Goal: Transaction & Acquisition: Purchase product/service

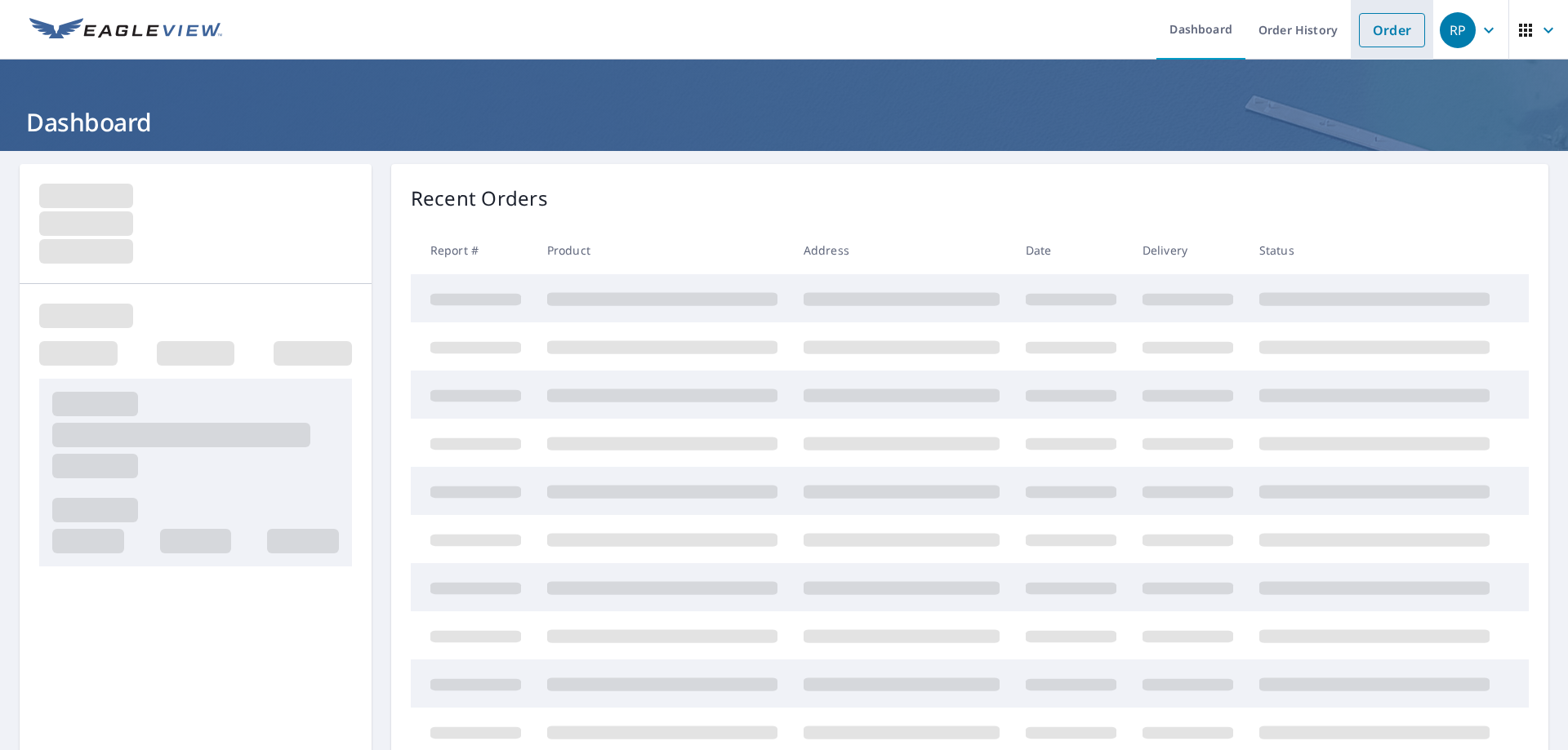
click at [1375, 30] on link "Order" at bounding box center [1392, 30] width 67 height 35
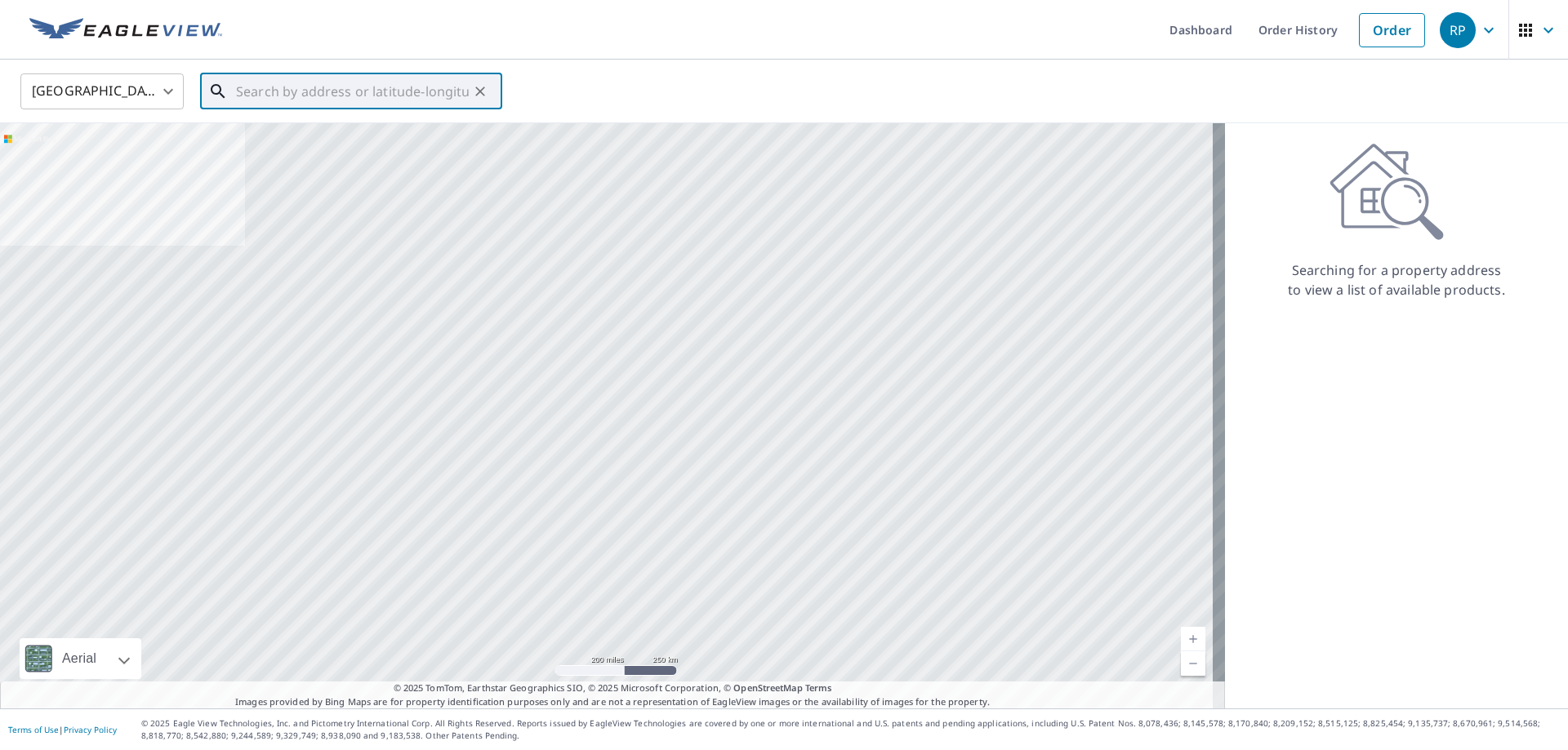
click at [355, 96] on input "text" at bounding box center [352, 91] width 232 height 46
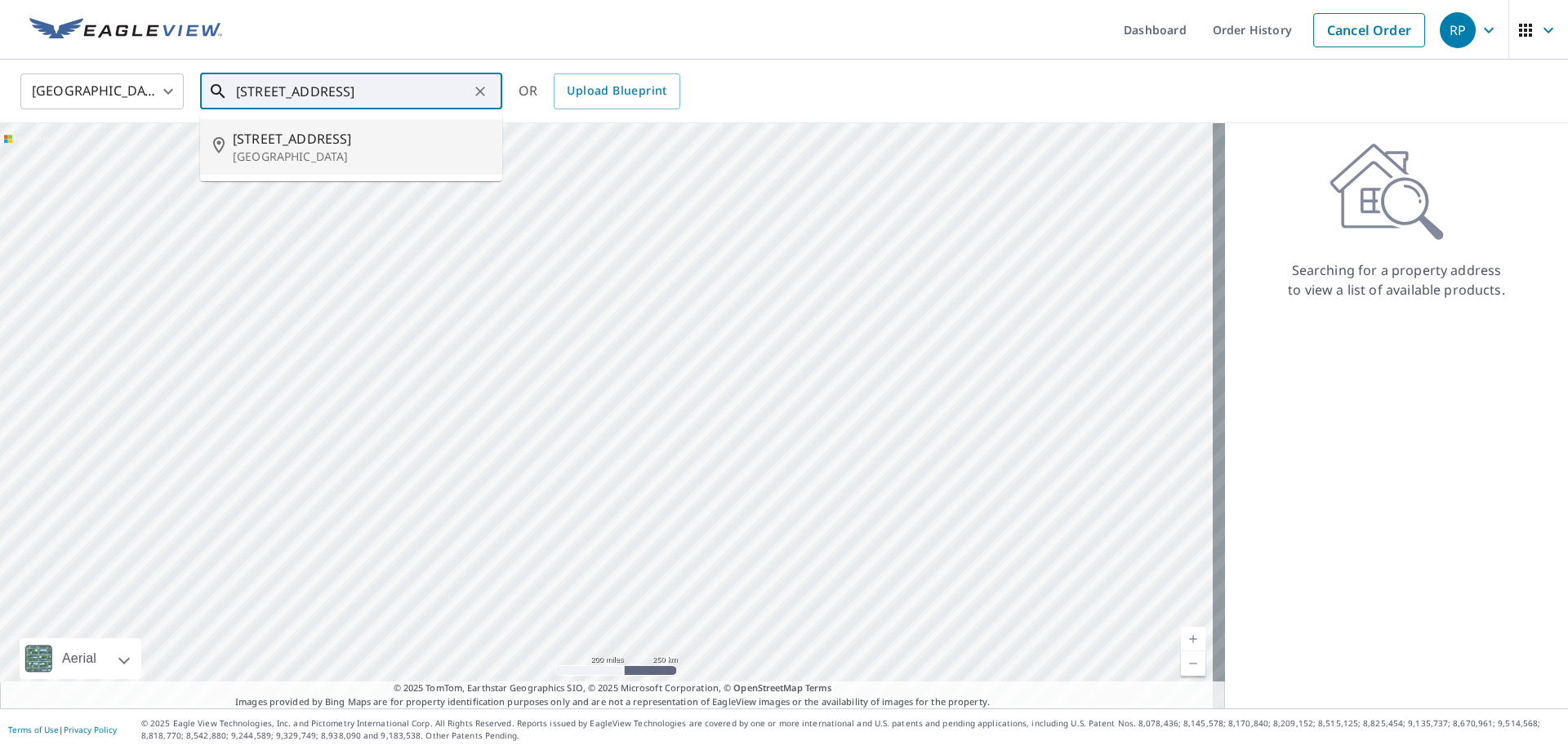
click at [321, 142] on span "[STREET_ADDRESS]" at bounding box center [360, 139] width 256 height 20
type input "[STREET_ADDRESS]"
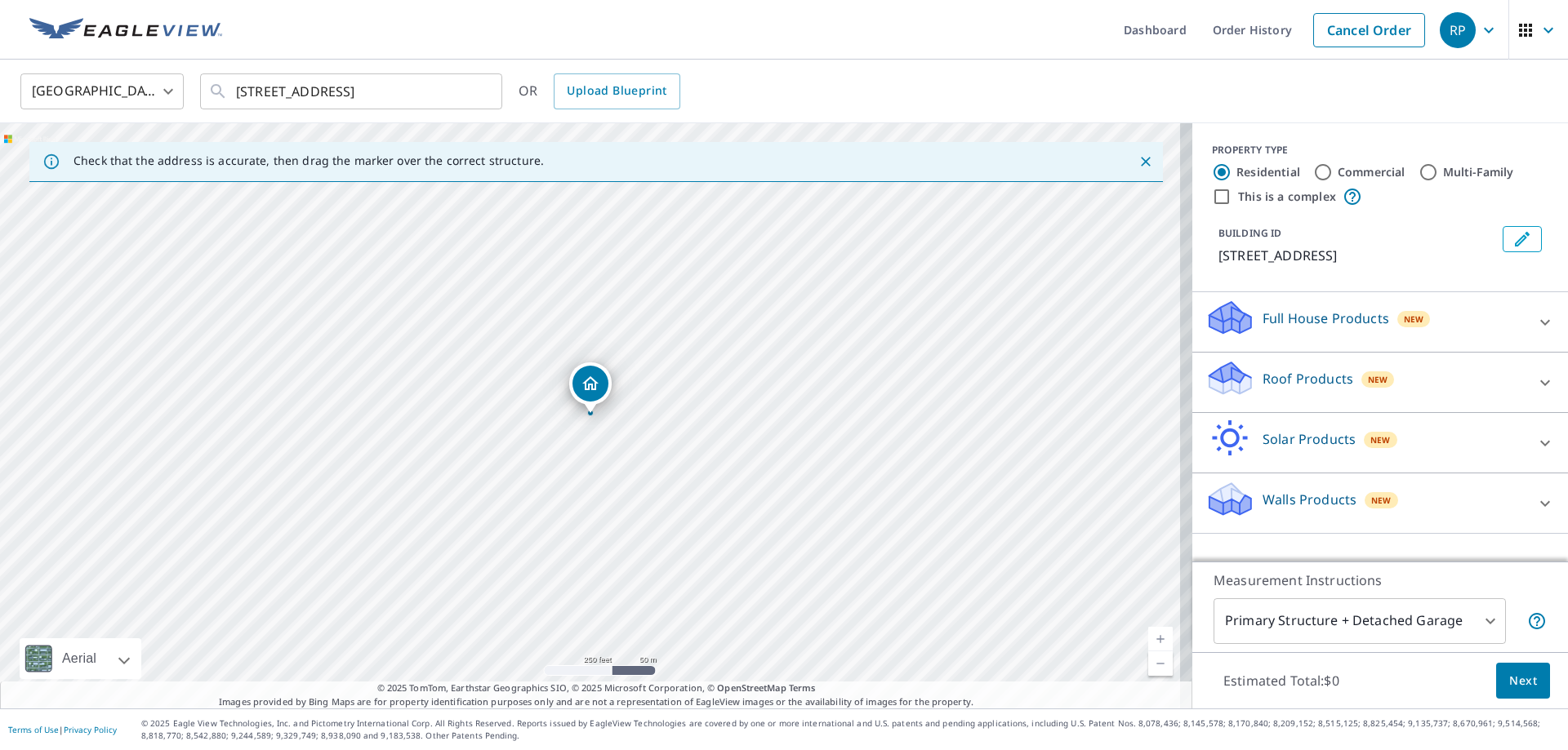
click at [1297, 378] on p "Roof Products" at bounding box center [1308, 379] width 90 height 20
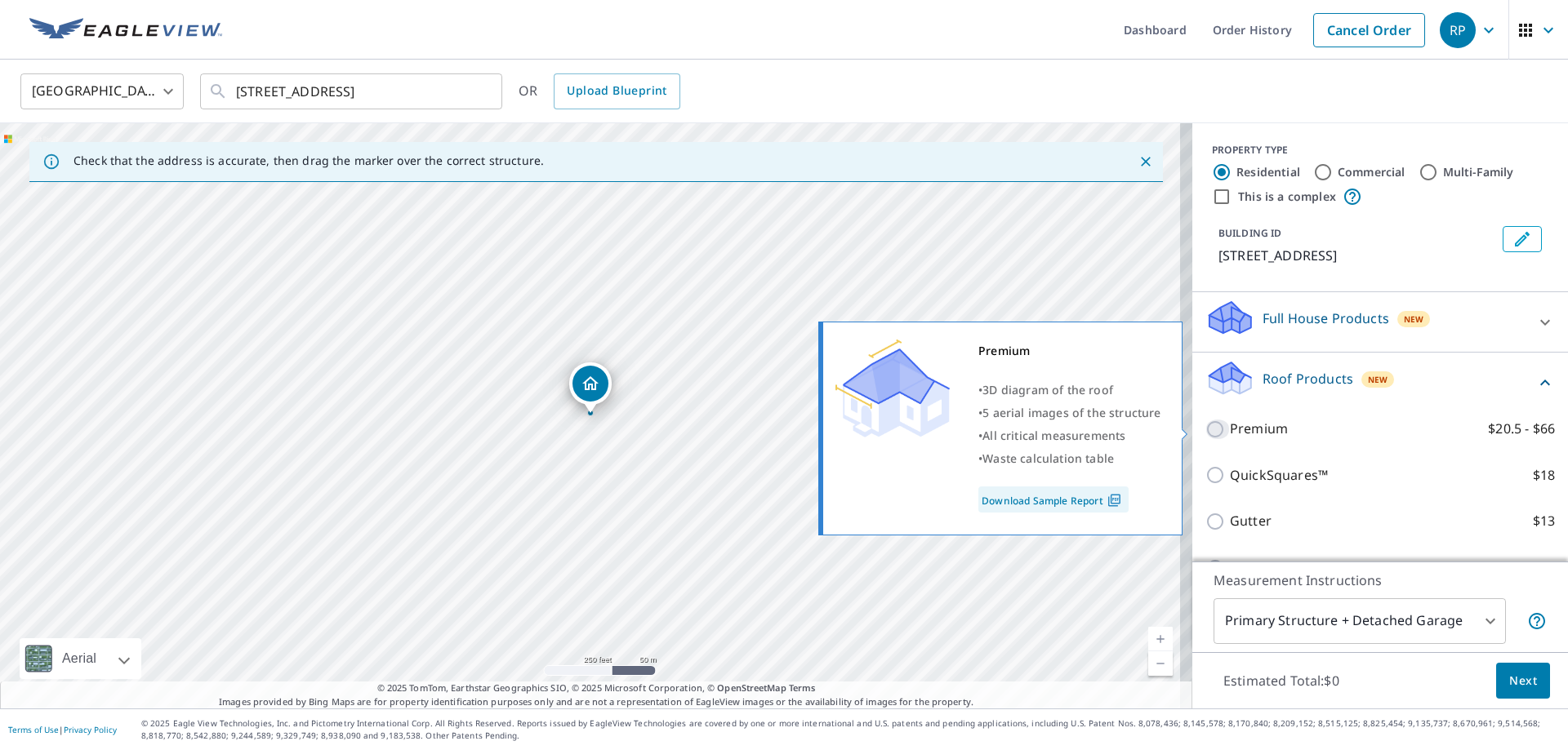
click at [1208, 429] on input "Premium $20.5 - $66" at bounding box center [1218, 429] width 25 height 20
checkbox input "true"
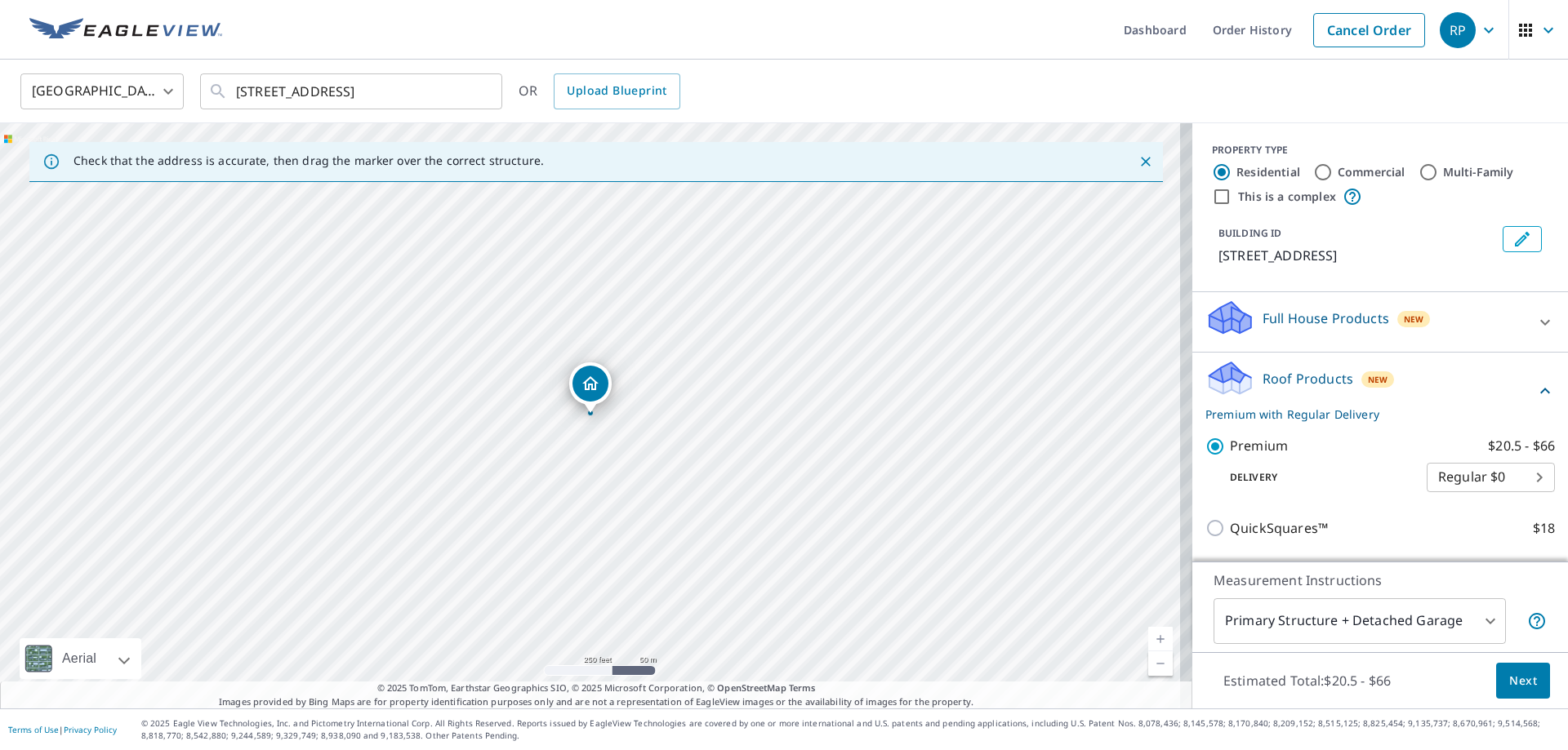
click at [1519, 681] on span "Next" at bounding box center [1523, 681] width 27 height 20
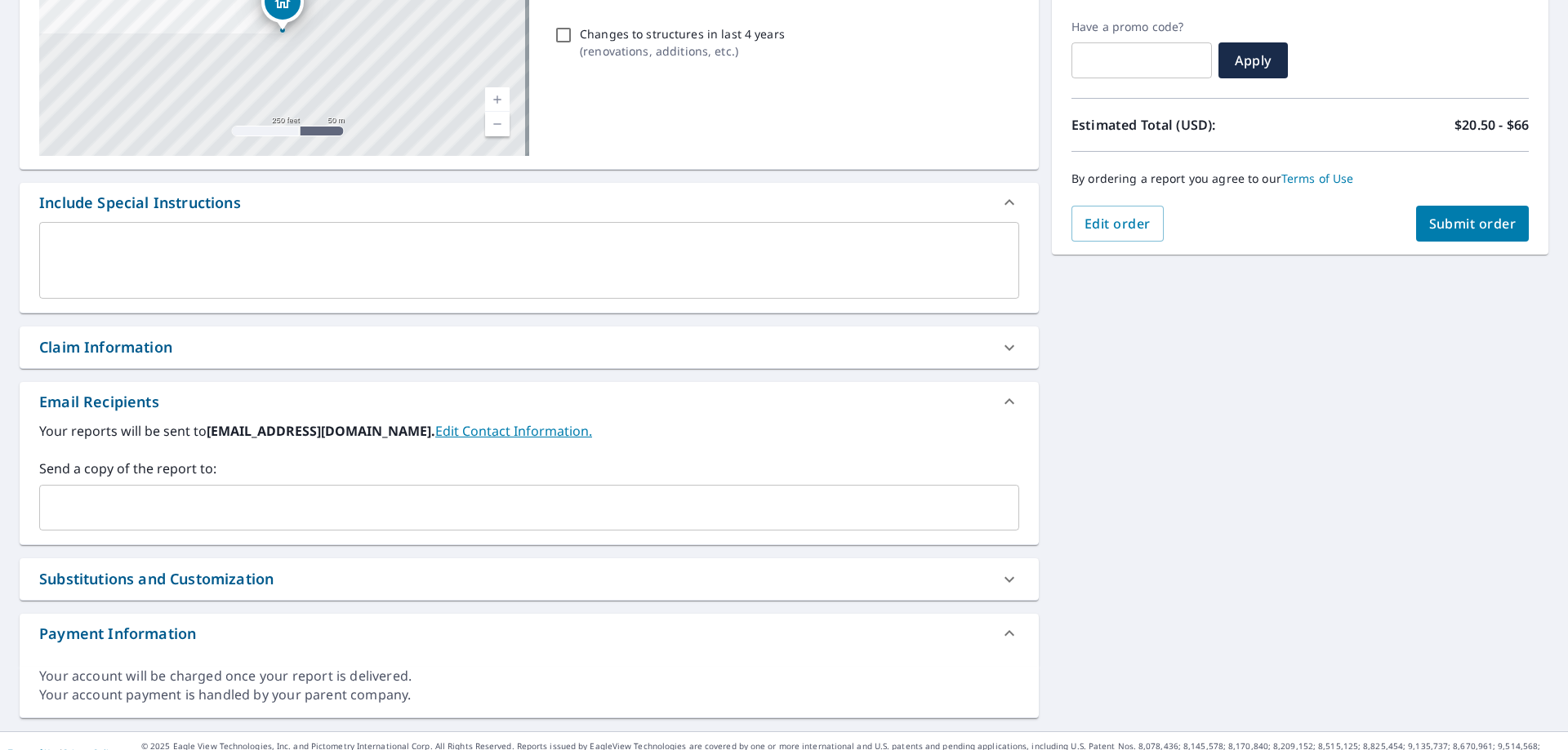
scroll to position [289, 0]
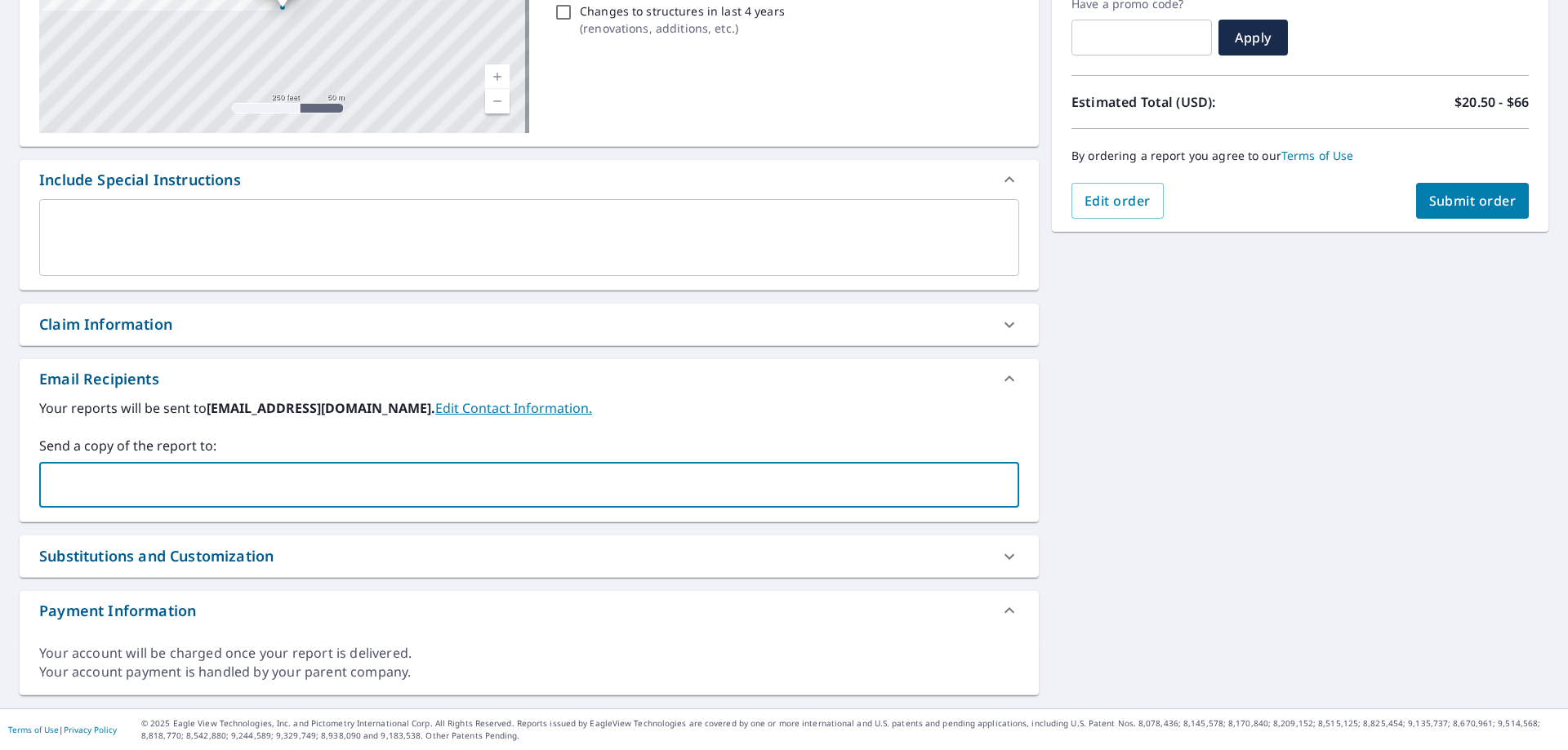
click at [293, 488] on input "text" at bounding box center [516, 485] width 941 height 31
type input "[EMAIL_ADDRESS][DOMAIN_NAME]"
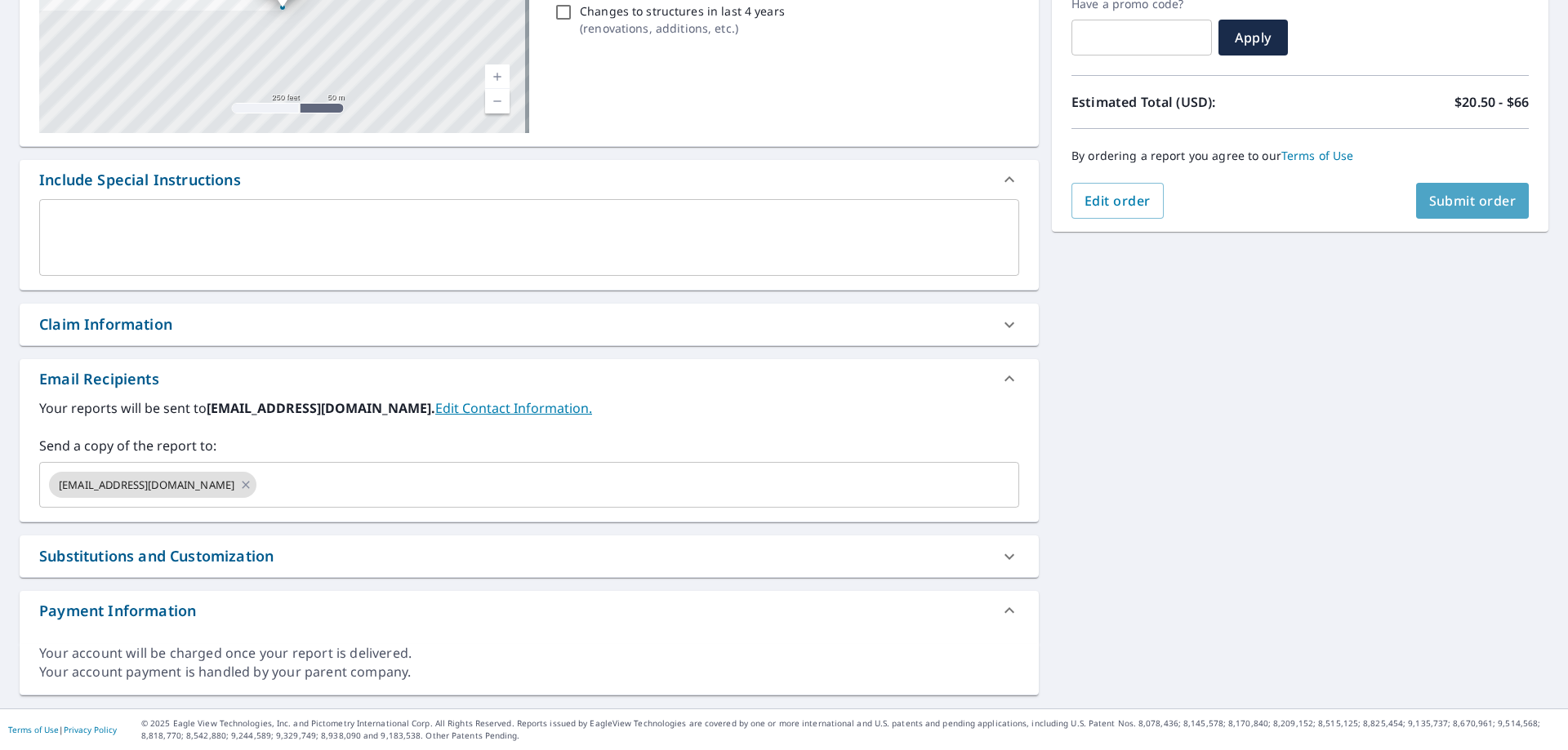
click at [1436, 209] on span "Submit order" at bounding box center [1473, 200] width 88 height 18
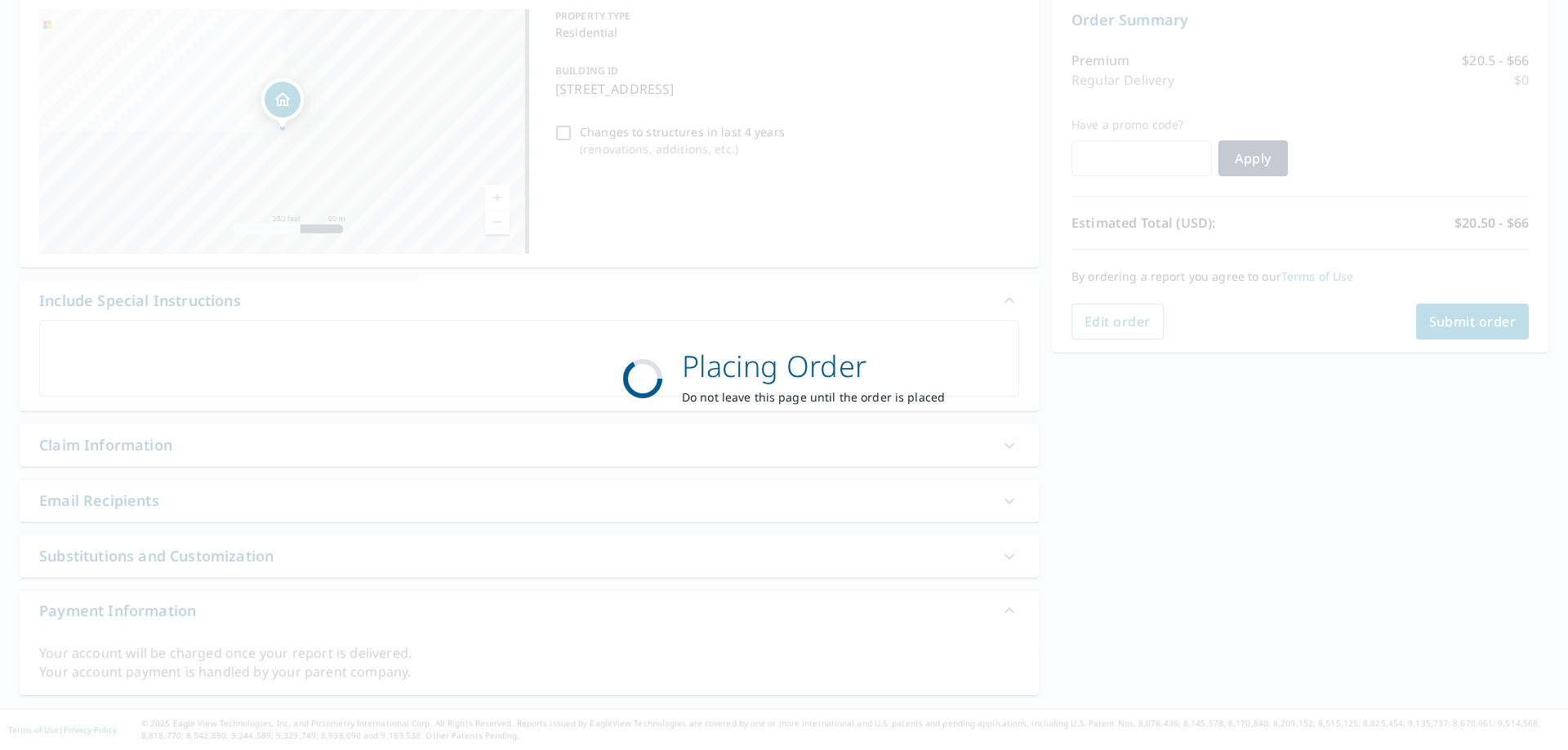
scroll to position [168, 0]
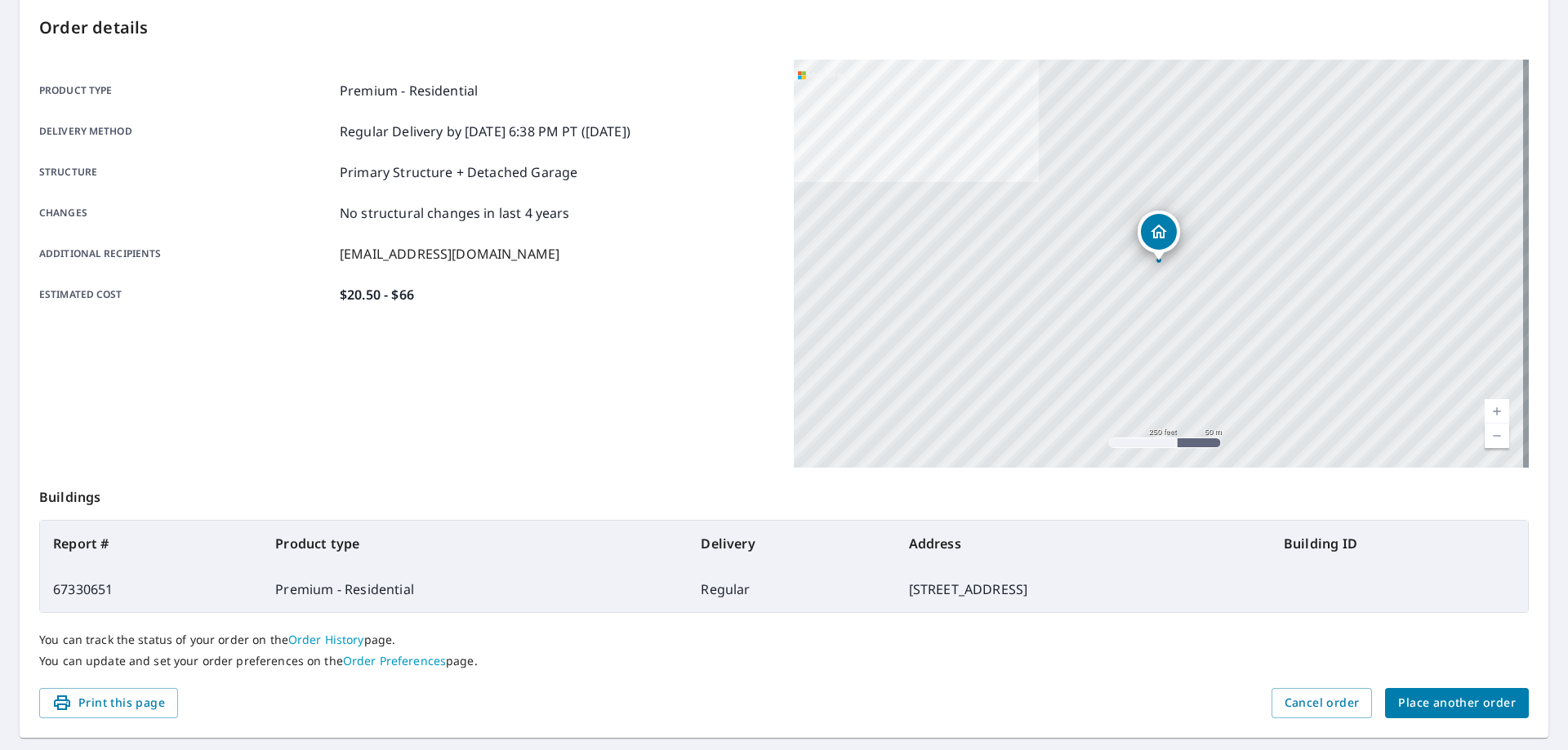
click at [1465, 694] on span "Place another order" at bounding box center [1457, 703] width 118 height 20
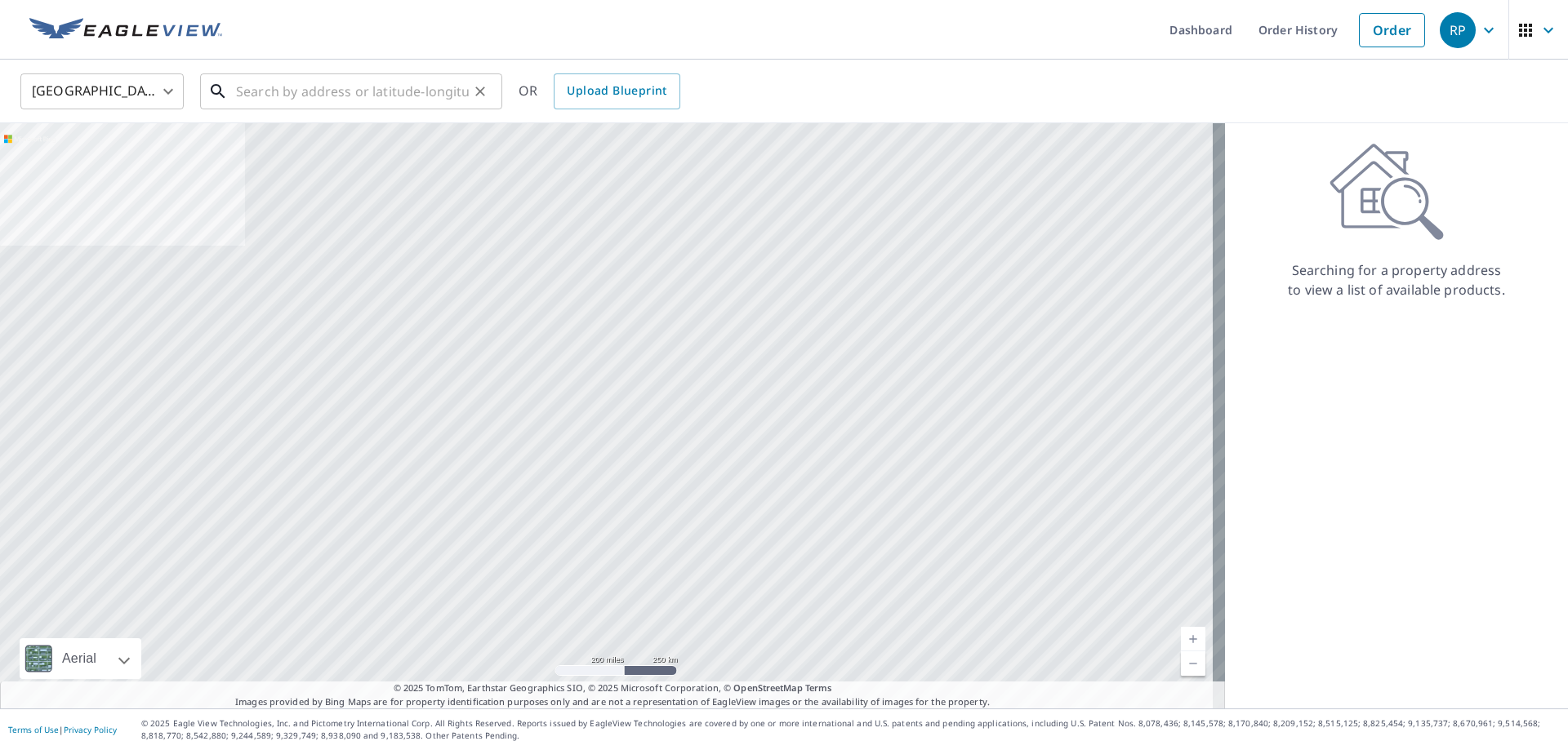
click at [334, 95] on input "text" at bounding box center [352, 91] width 232 height 46
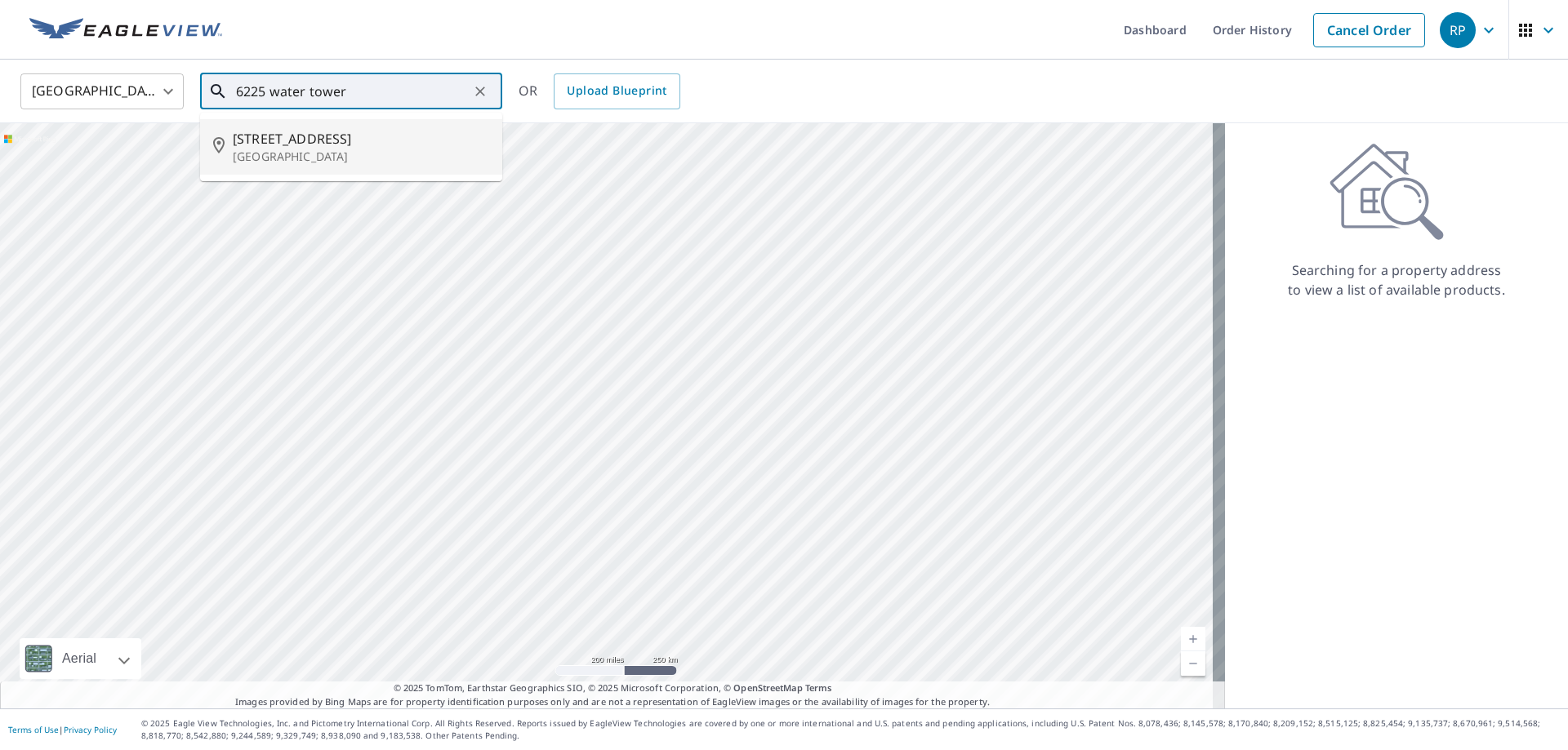
click at [403, 156] on p "[GEOGRAPHIC_DATA]" at bounding box center [360, 157] width 256 height 16
type input "[STREET_ADDRESS]"
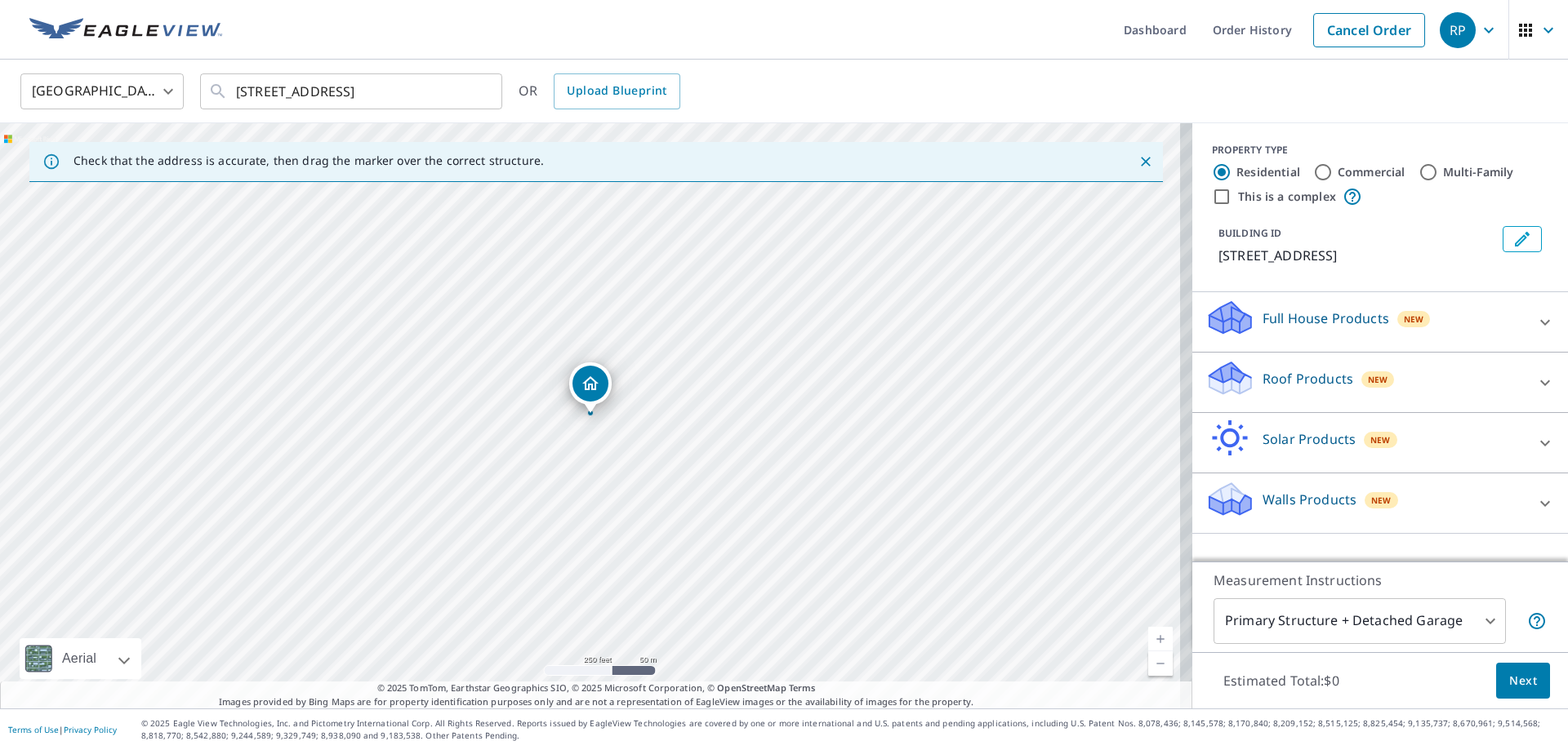
click at [1298, 388] on p "Roof Products" at bounding box center [1308, 379] width 90 height 20
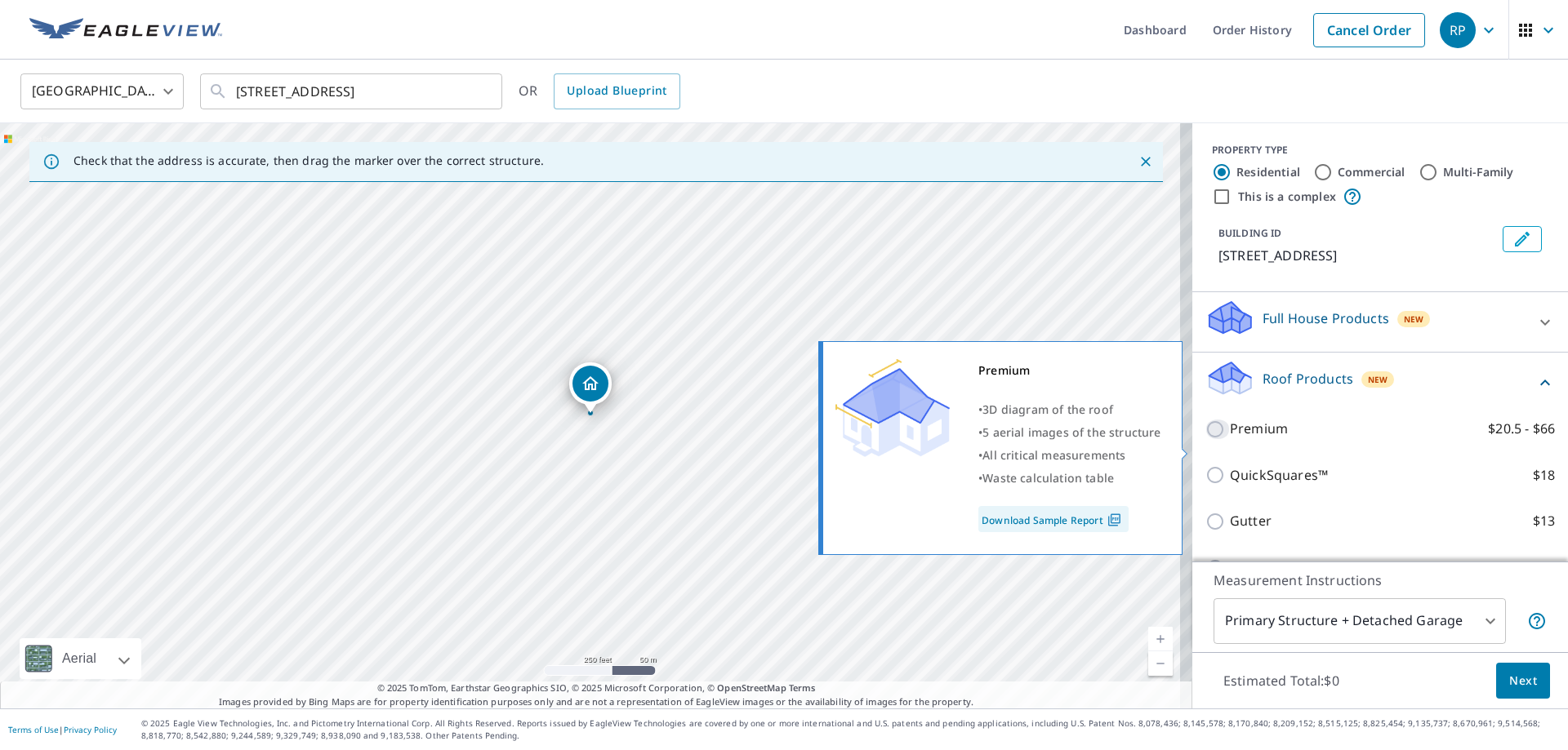
click at [1205, 439] on input "Premium $20.5 - $66" at bounding box center [1218, 429] width 25 height 20
checkbox input "true"
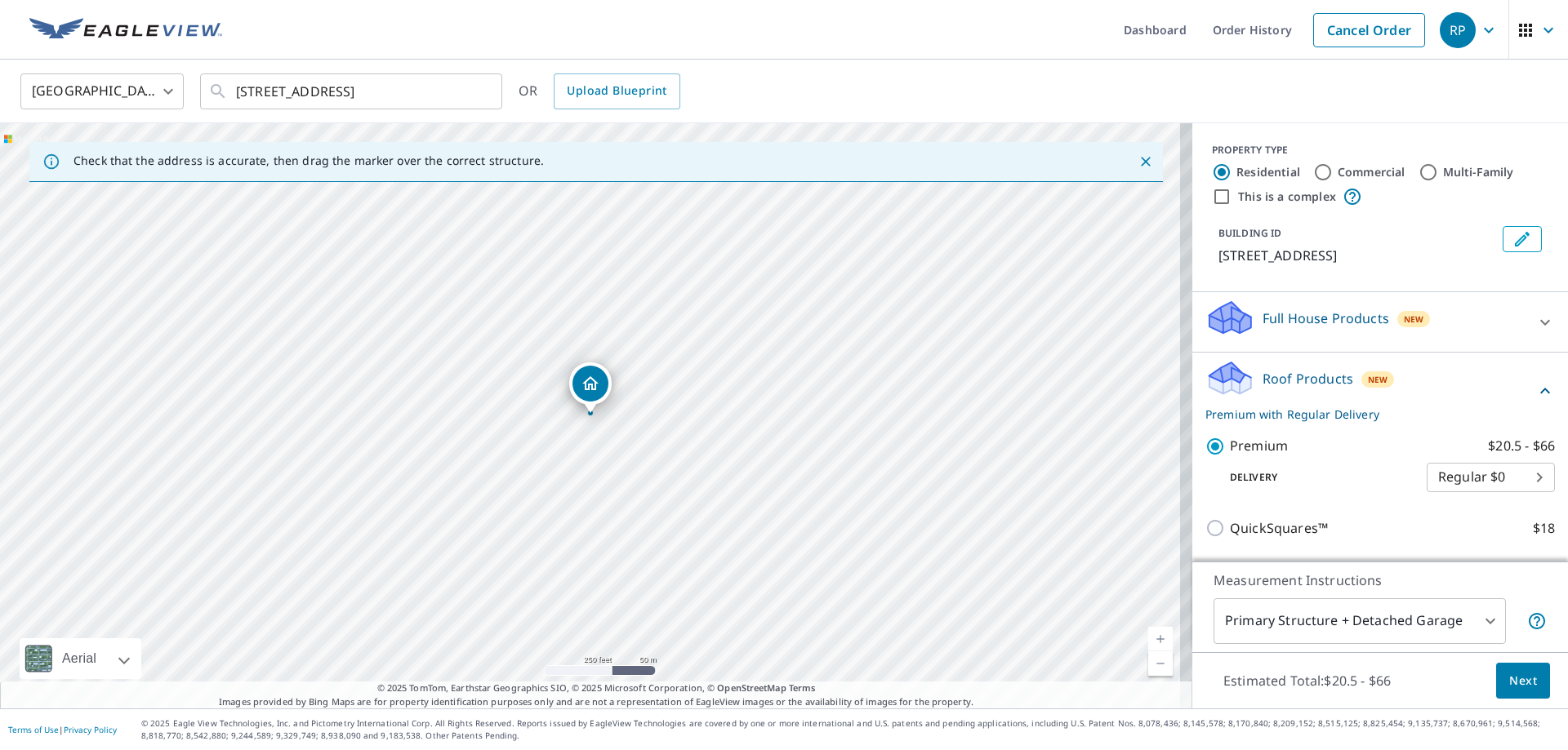
click at [1518, 676] on span "Next" at bounding box center [1523, 681] width 27 height 20
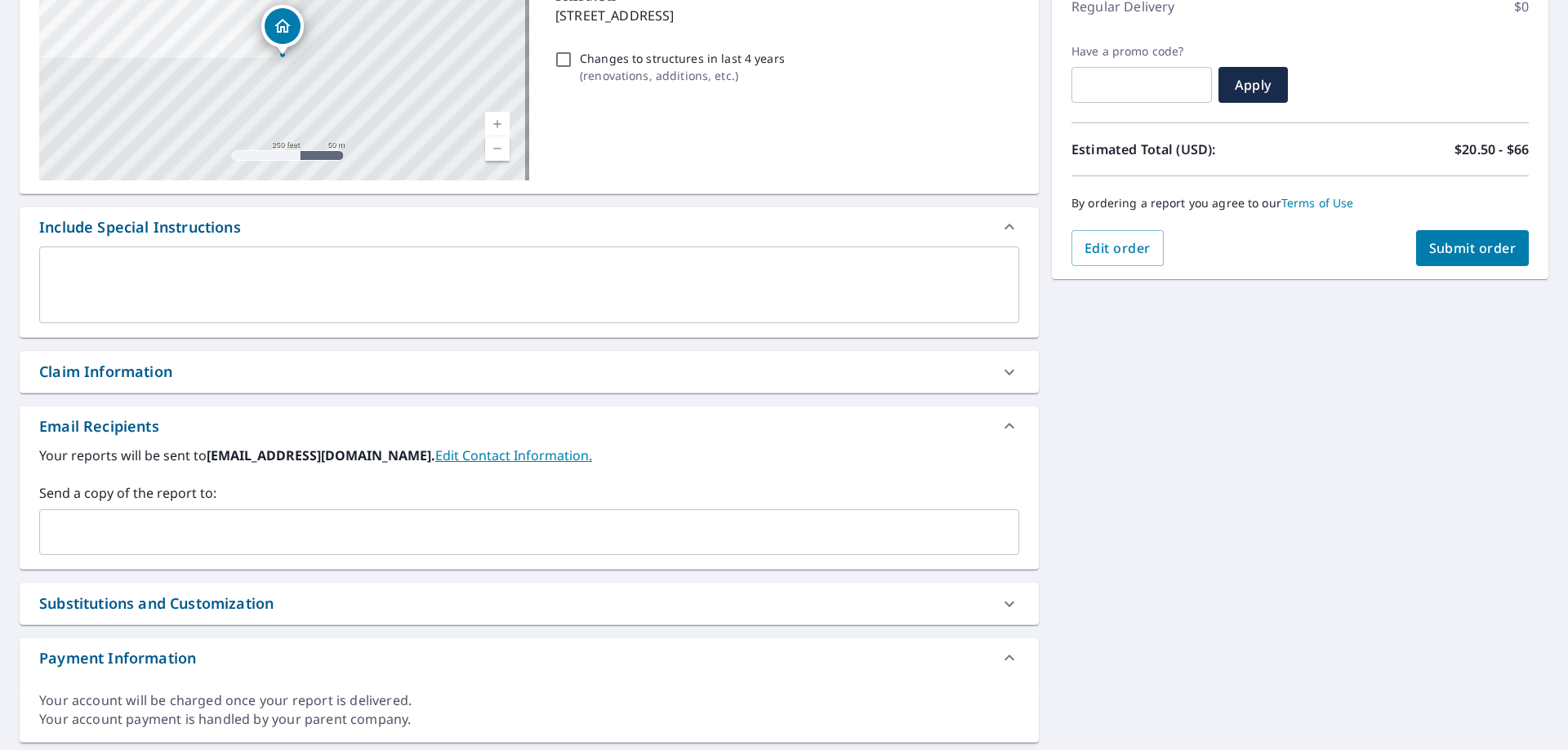
scroll to position [245, 0]
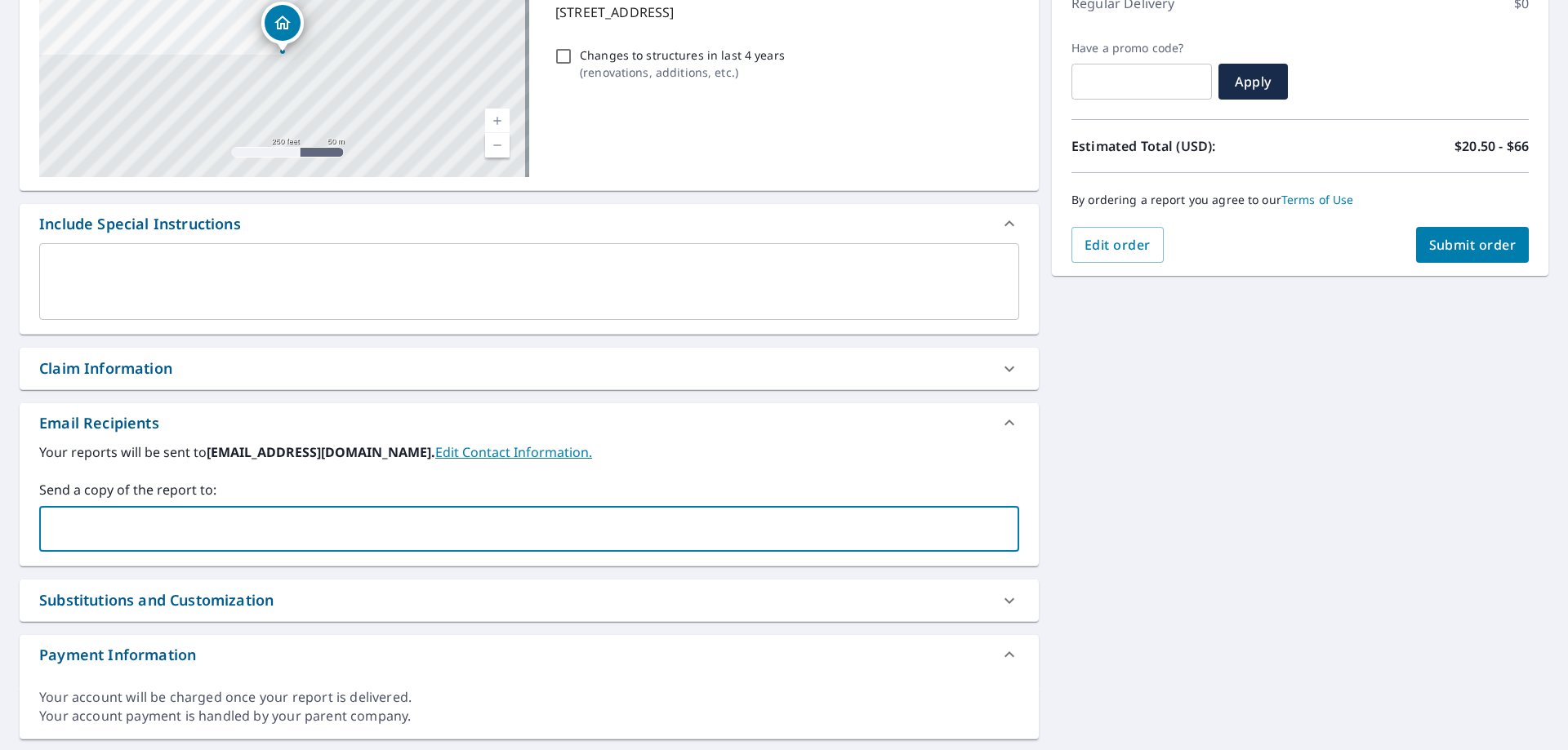
drag, startPoint x: 257, startPoint y: 518, endPoint x: 269, endPoint y: 497, distance: 24.2
click at [257, 518] on input "text" at bounding box center [516, 528] width 941 height 31
type input "[EMAIL_ADDRESS][DOMAIN_NAME]"
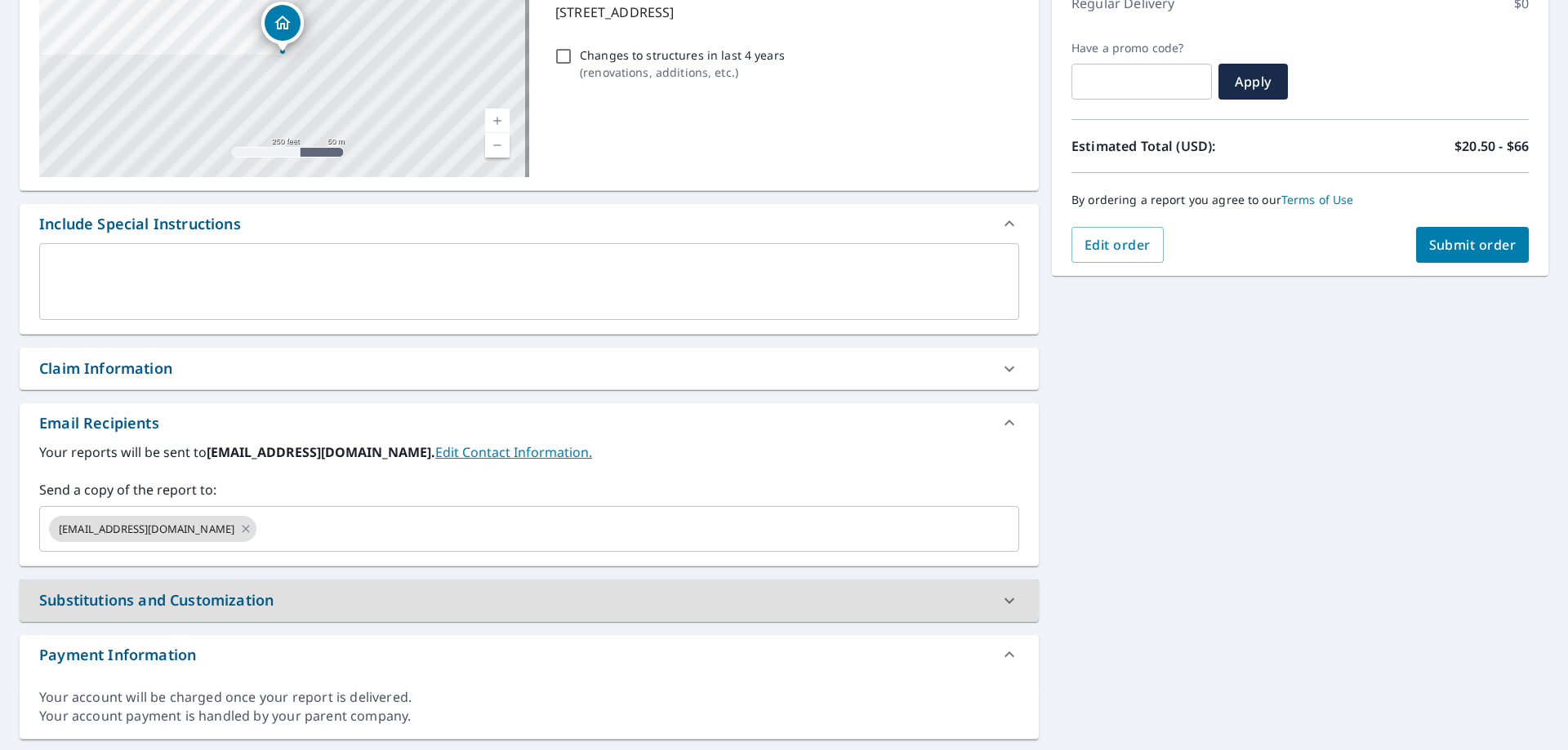
click at [1461, 254] on button "Submit order" at bounding box center [1473, 245] width 114 height 36
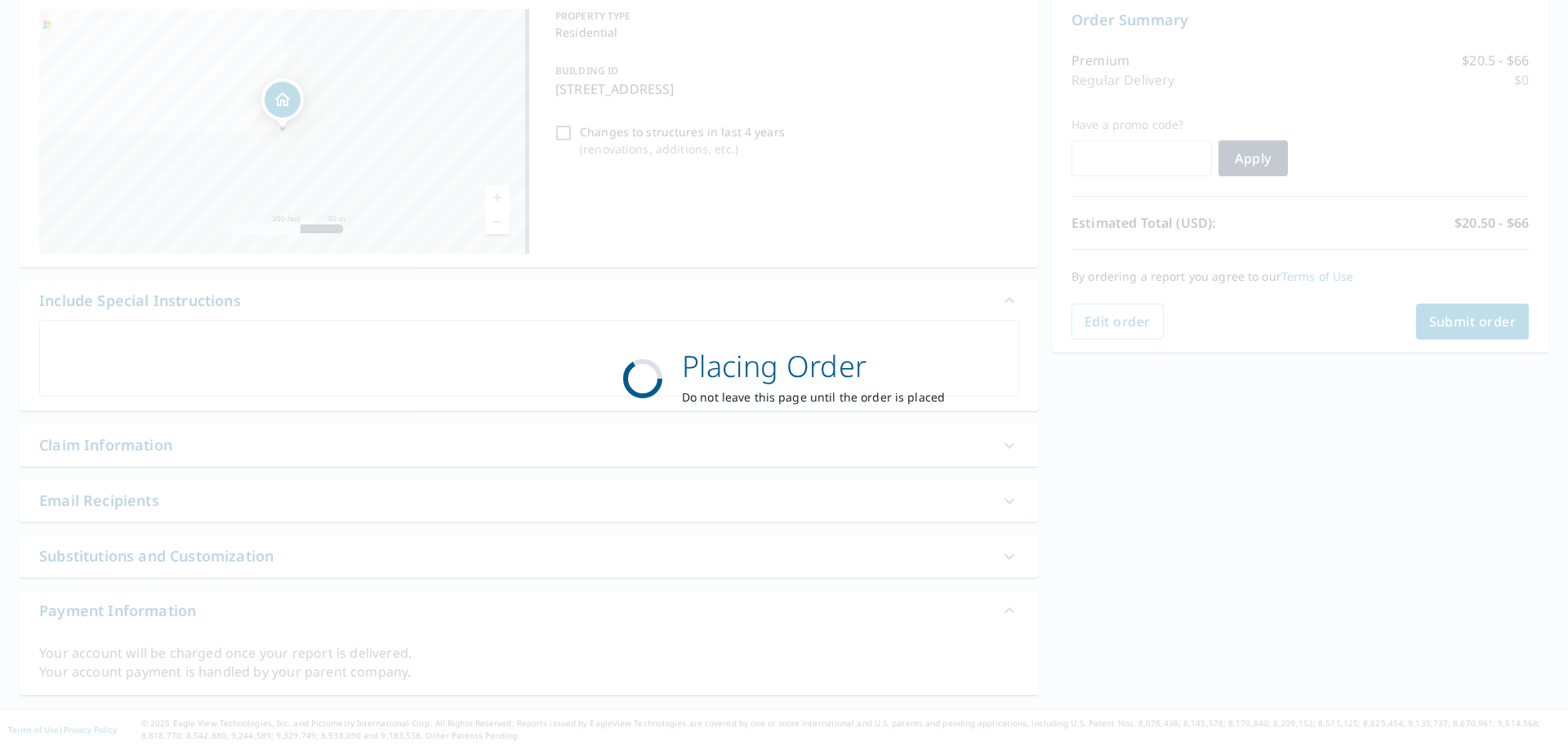
scroll to position [168, 0]
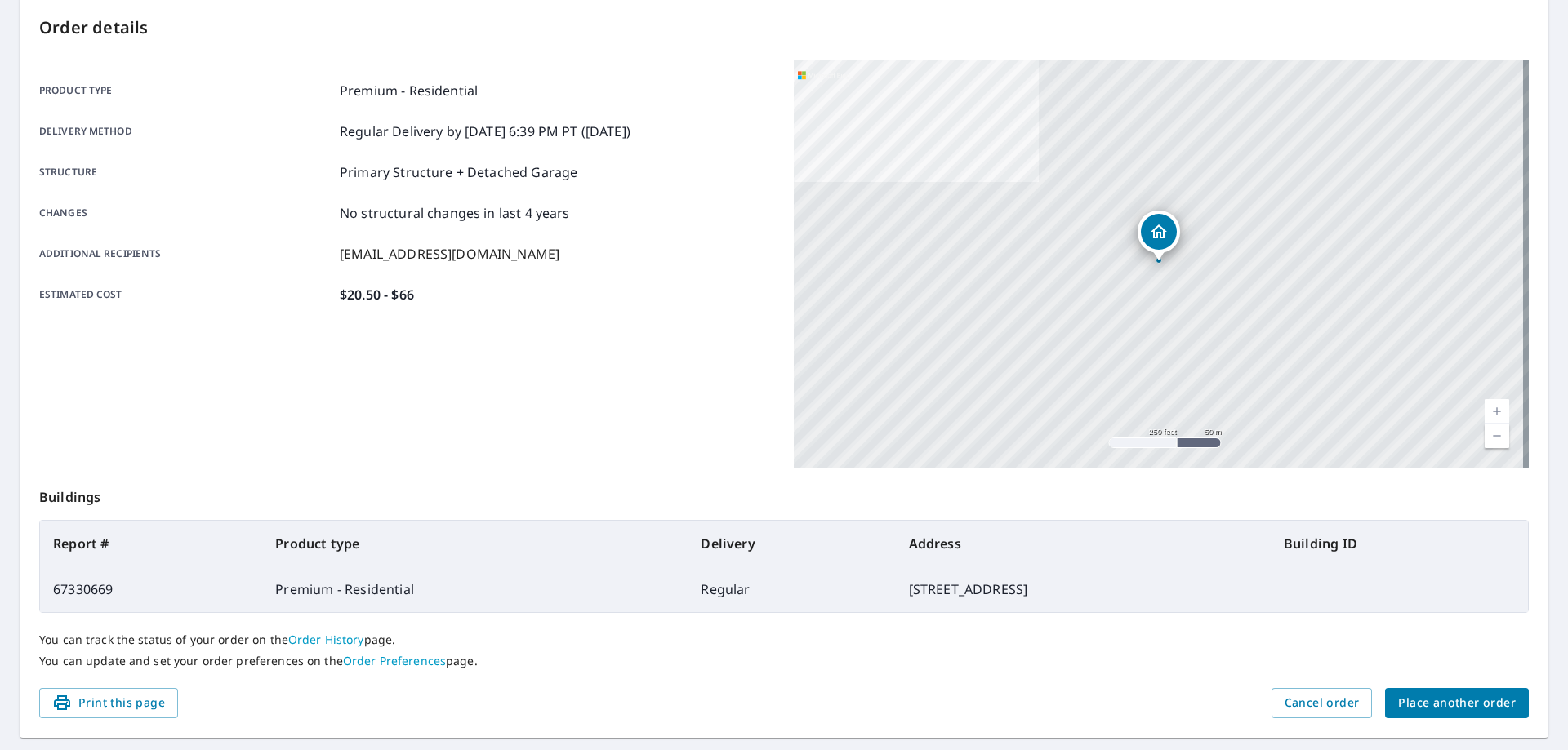
click at [561, 426] on div "Product type Premium - Residential Delivery method Regular Delivery by [DATE] 6…" at bounding box center [406, 263] width 735 height 408
click at [1415, 696] on span "Place another order" at bounding box center [1457, 703] width 118 height 20
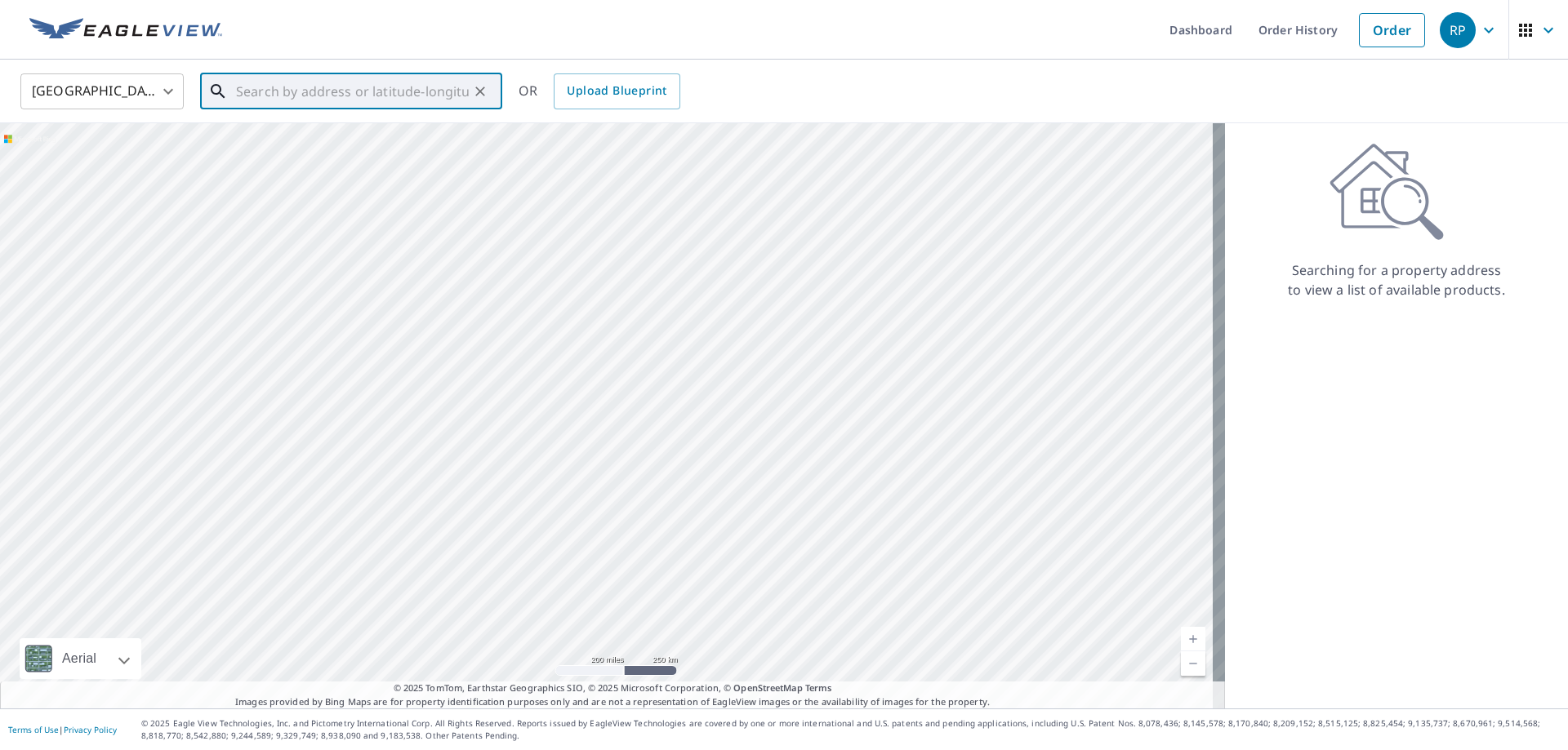
paste input "[STREET_ADDRESS]"
type input "[STREET_ADDRESS]"
